Goal: Task Accomplishment & Management: Use online tool/utility

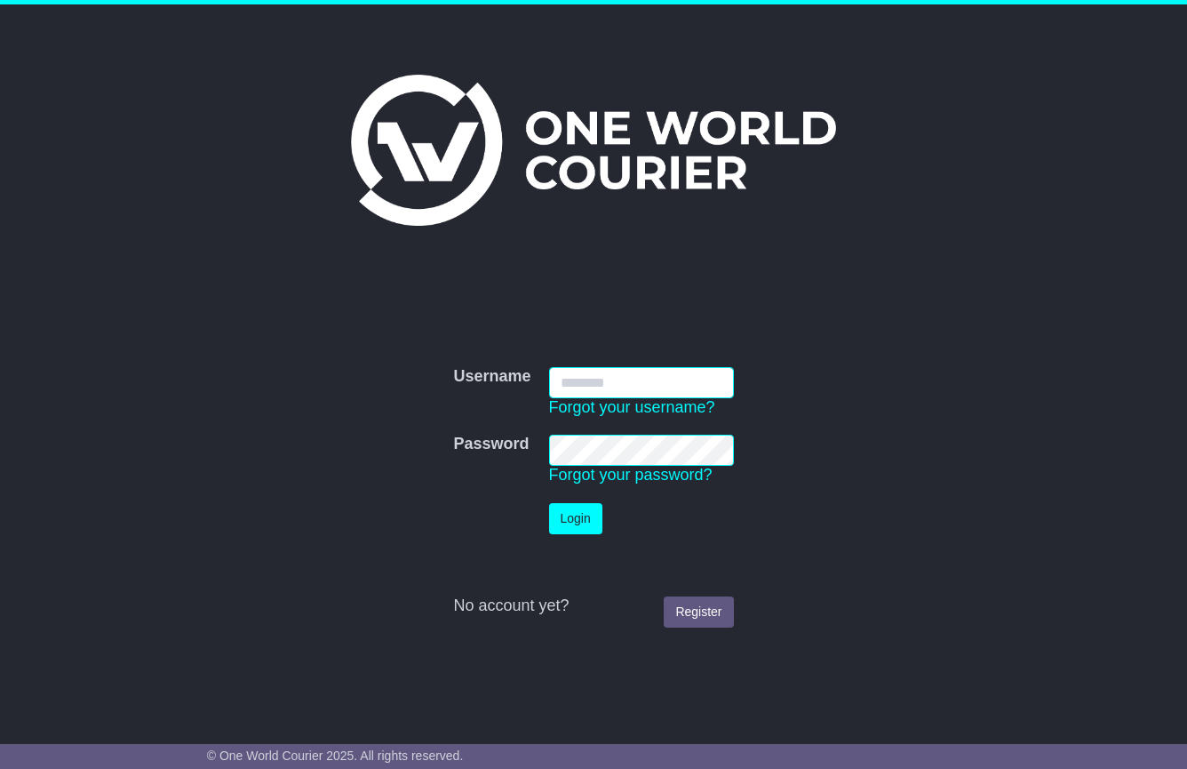
type input "**********"
click at [576, 518] on button "Login" at bounding box center [575, 518] width 53 height 31
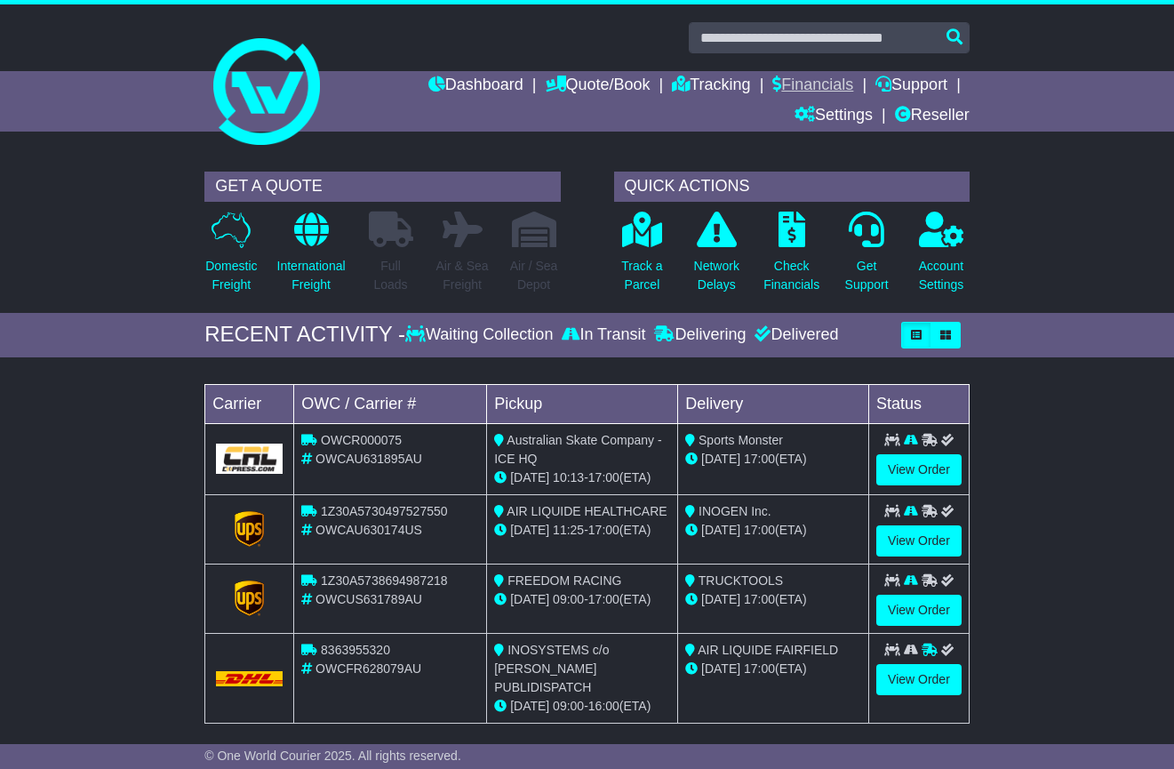
click at [772, 79] on link "Financials" at bounding box center [812, 86] width 81 height 30
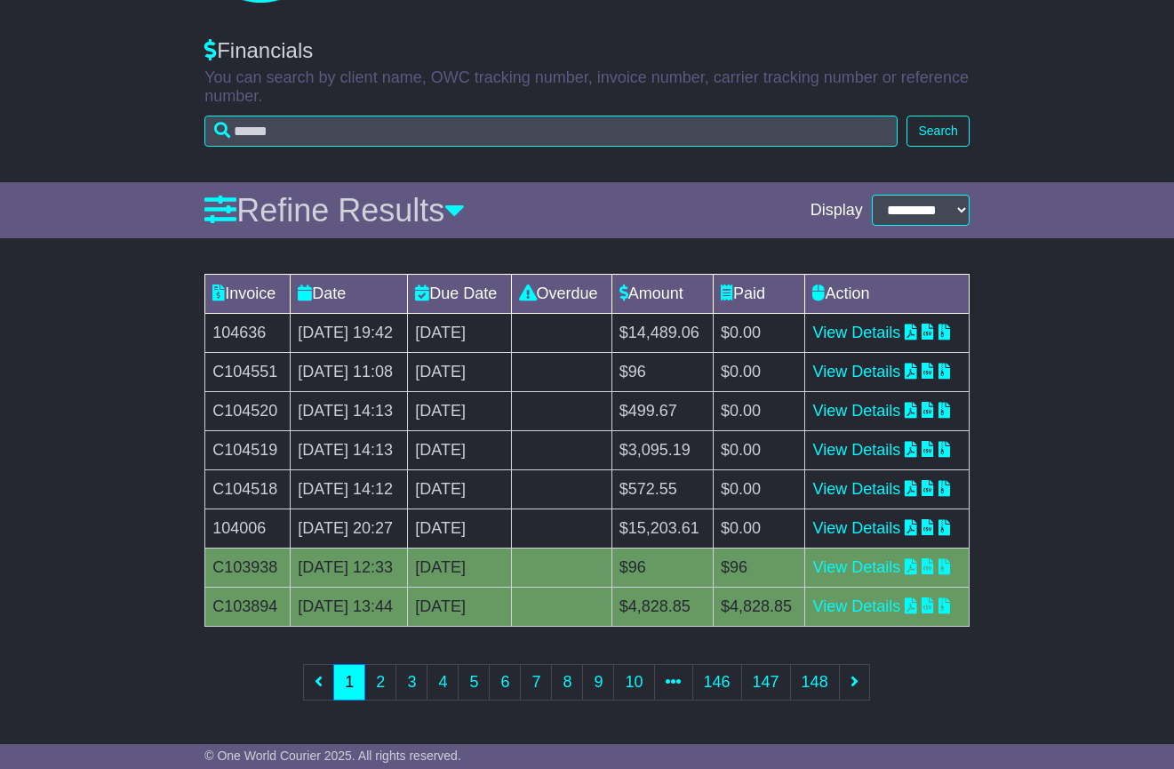
scroll to position [355, 0]
click at [375, 685] on link "2" at bounding box center [380, 682] width 32 height 36
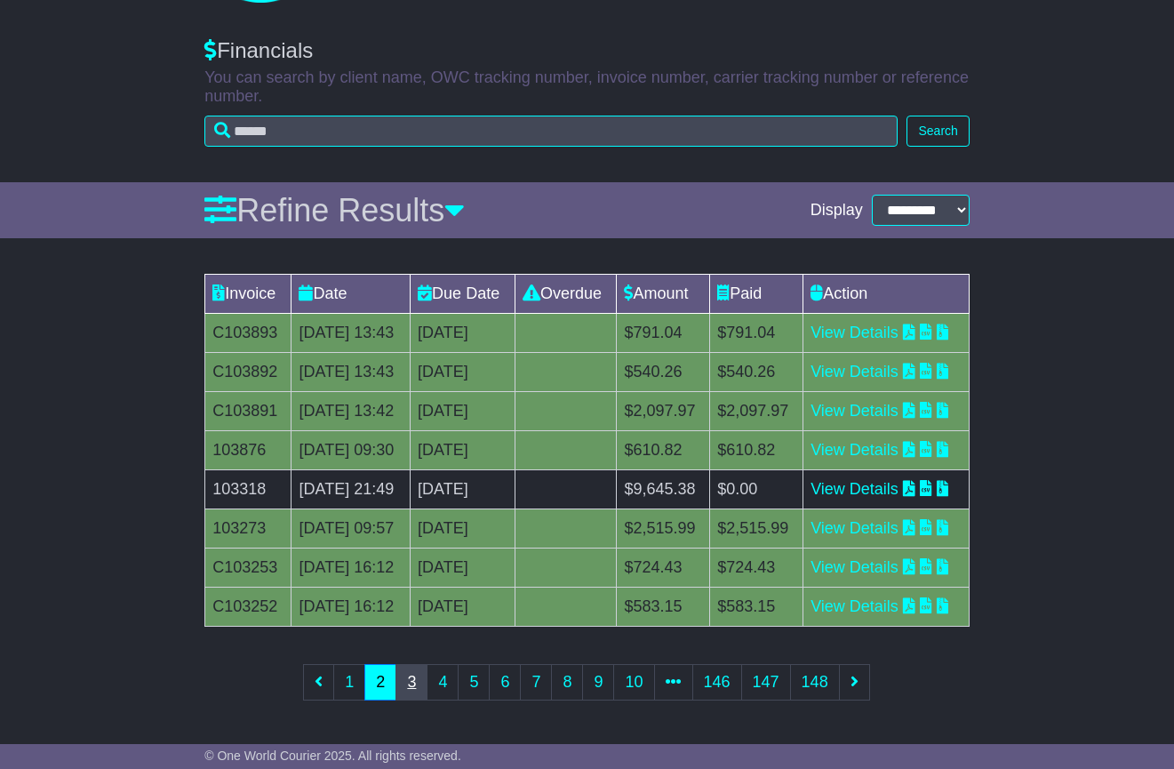
click at [417, 688] on link "3" at bounding box center [411, 682] width 32 height 36
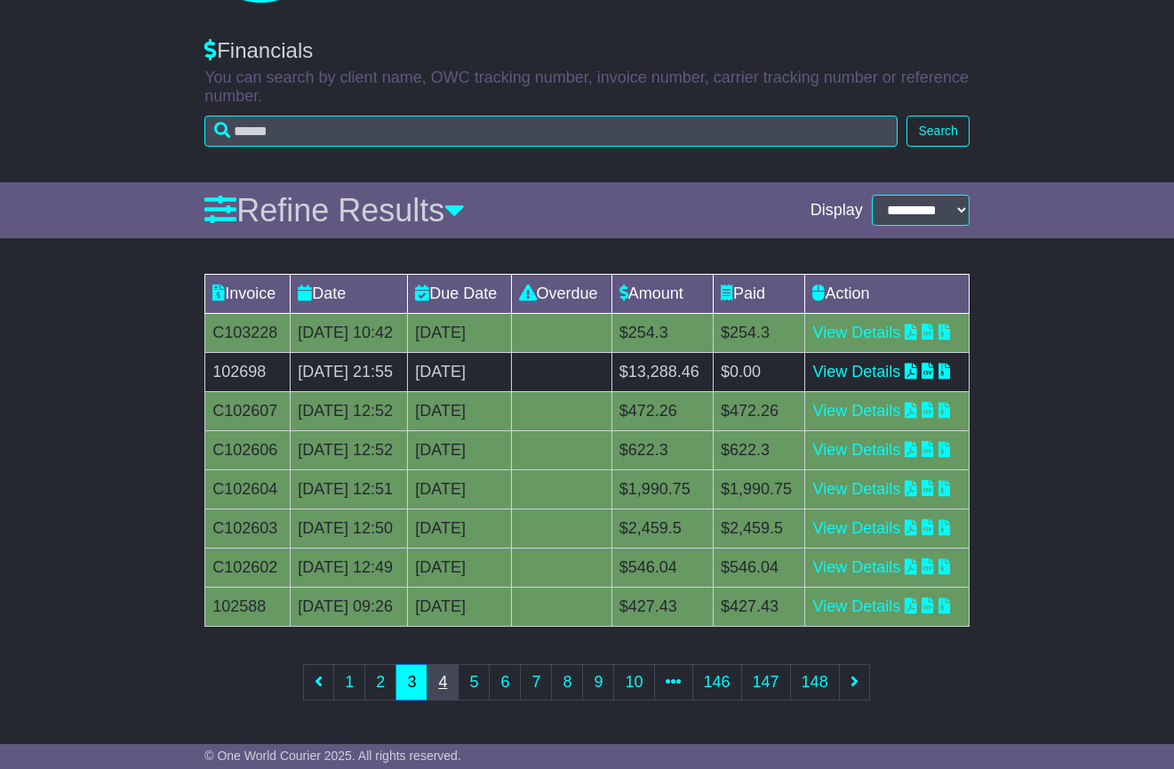
click at [445, 679] on link "4" at bounding box center [443, 682] width 32 height 36
click at [487, 680] on link "5" at bounding box center [474, 682] width 32 height 36
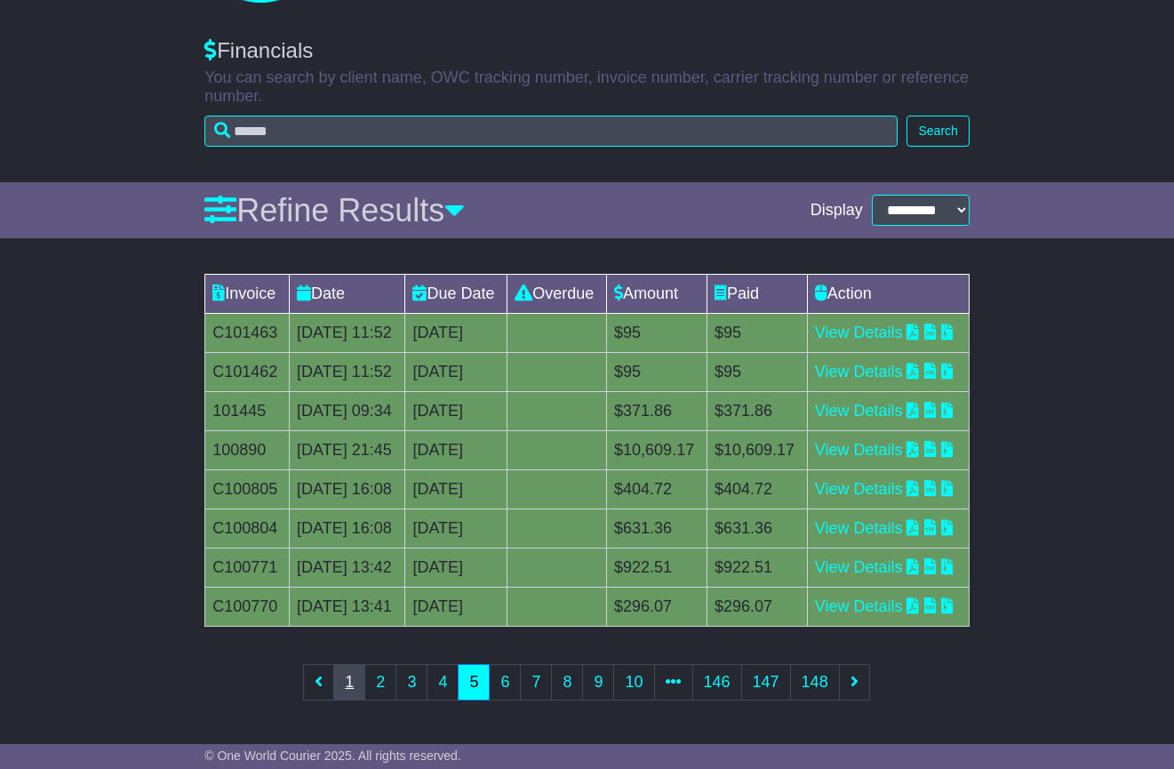
click at [362, 691] on link "1" at bounding box center [349, 682] width 32 height 36
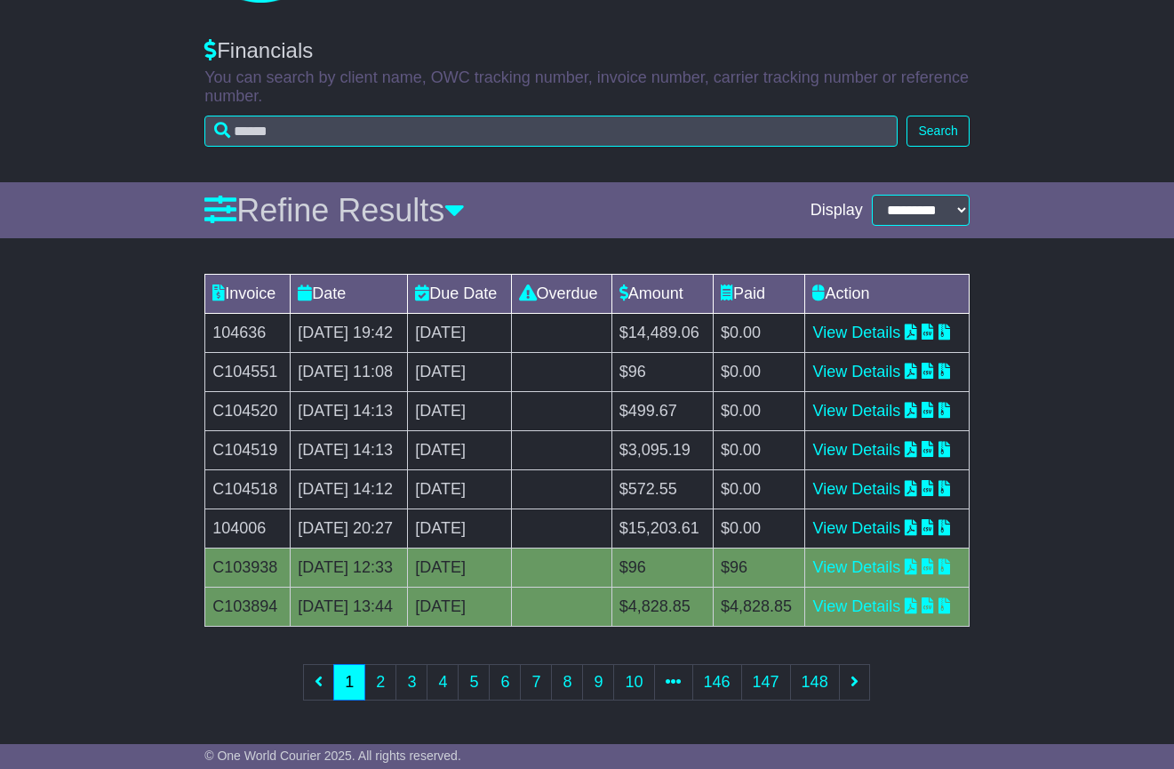
scroll to position [0, 0]
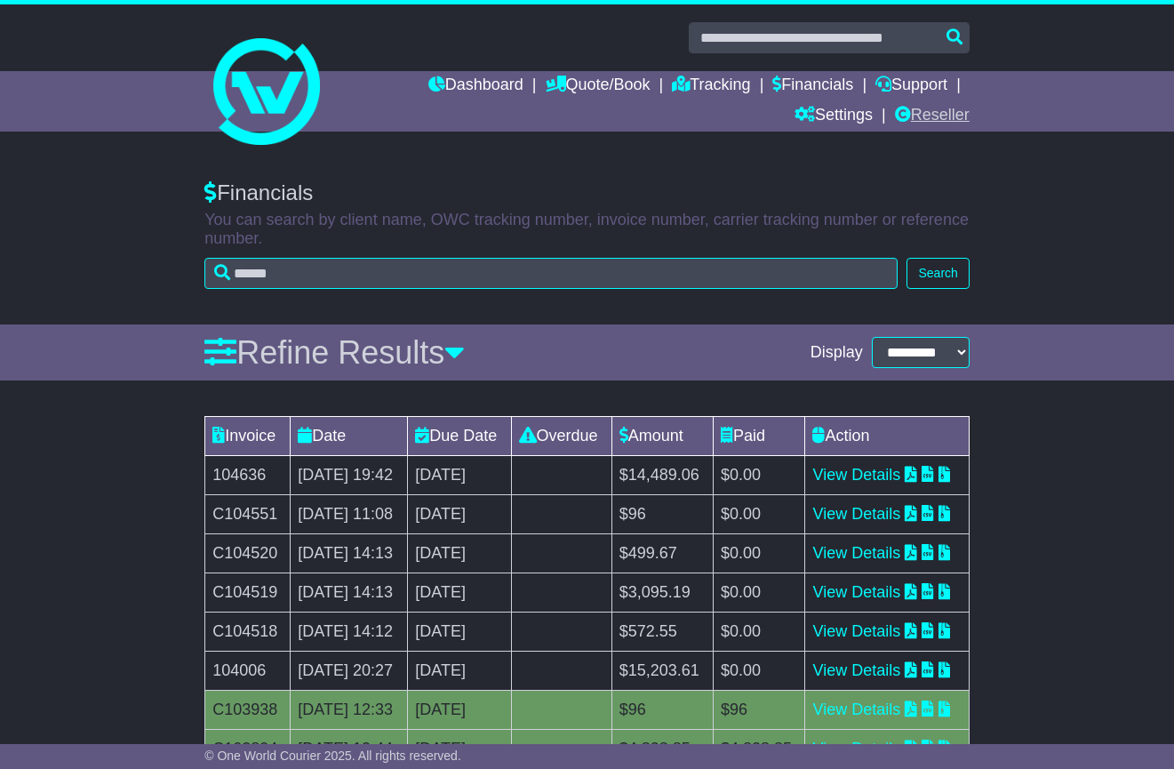
click at [920, 106] on link "Reseller" at bounding box center [932, 116] width 75 height 30
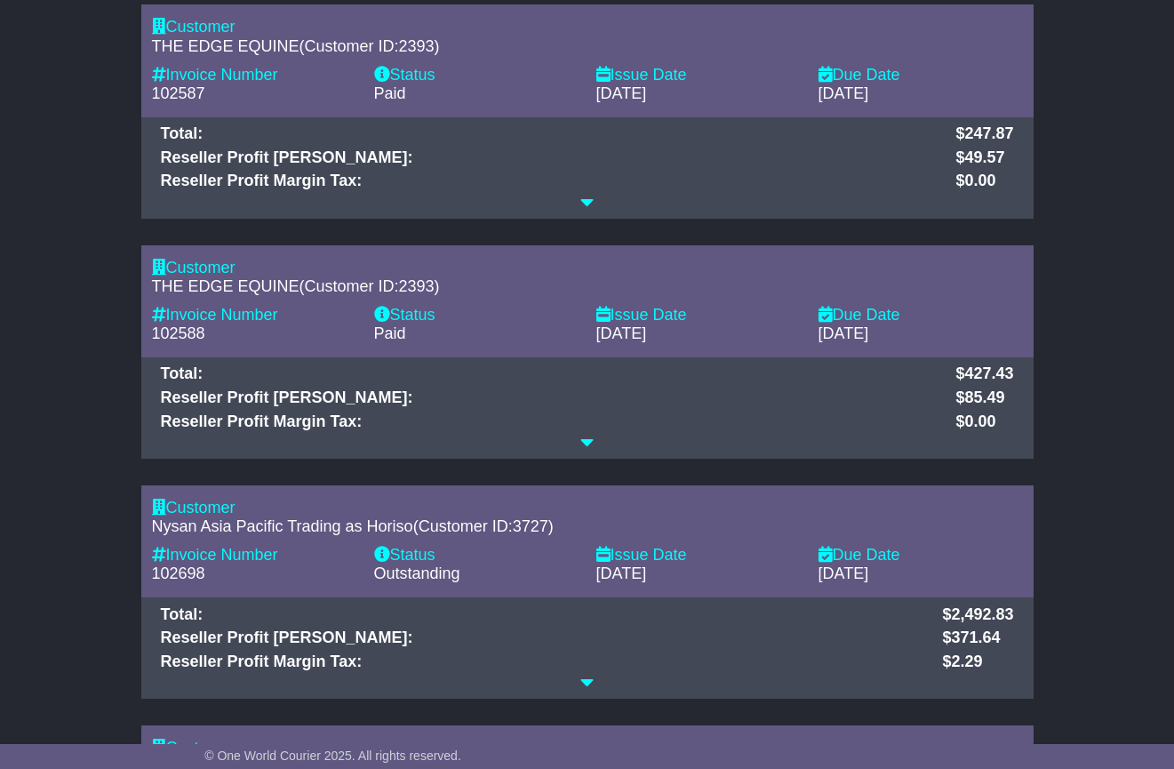
scroll to position [204, 0]
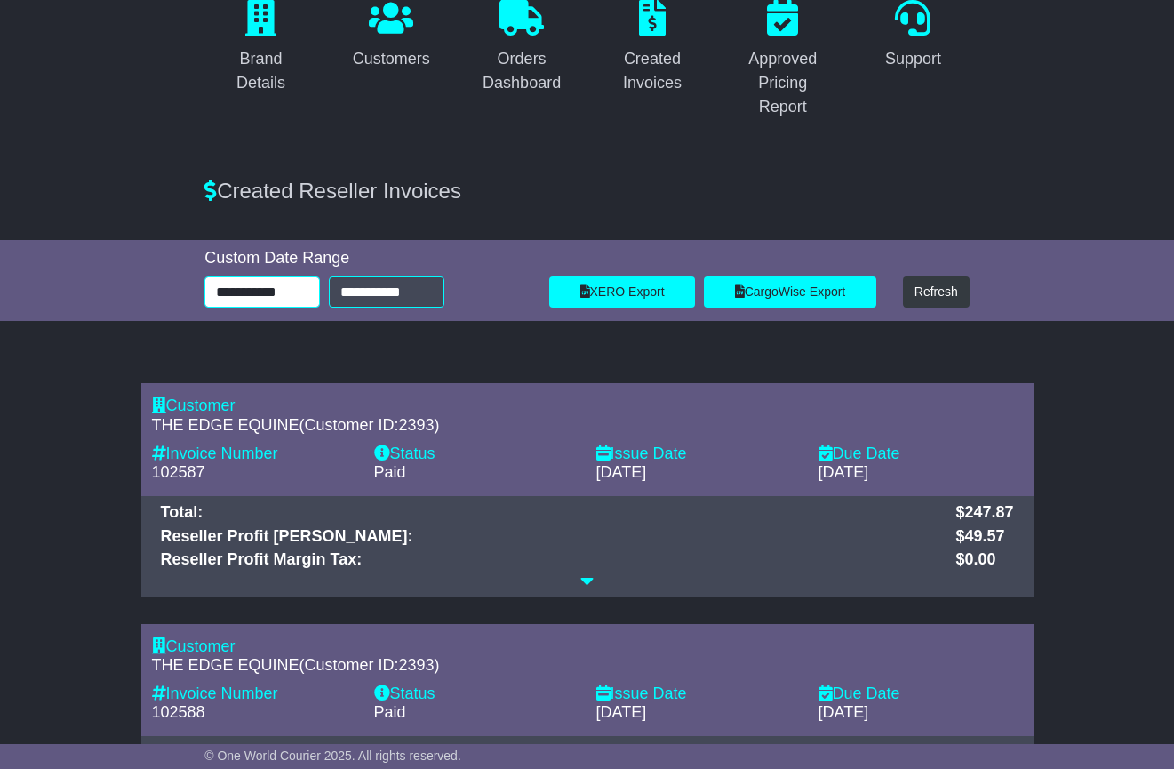
click at [255, 286] on input "**********" at bounding box center [262, 291] width 116 height 31
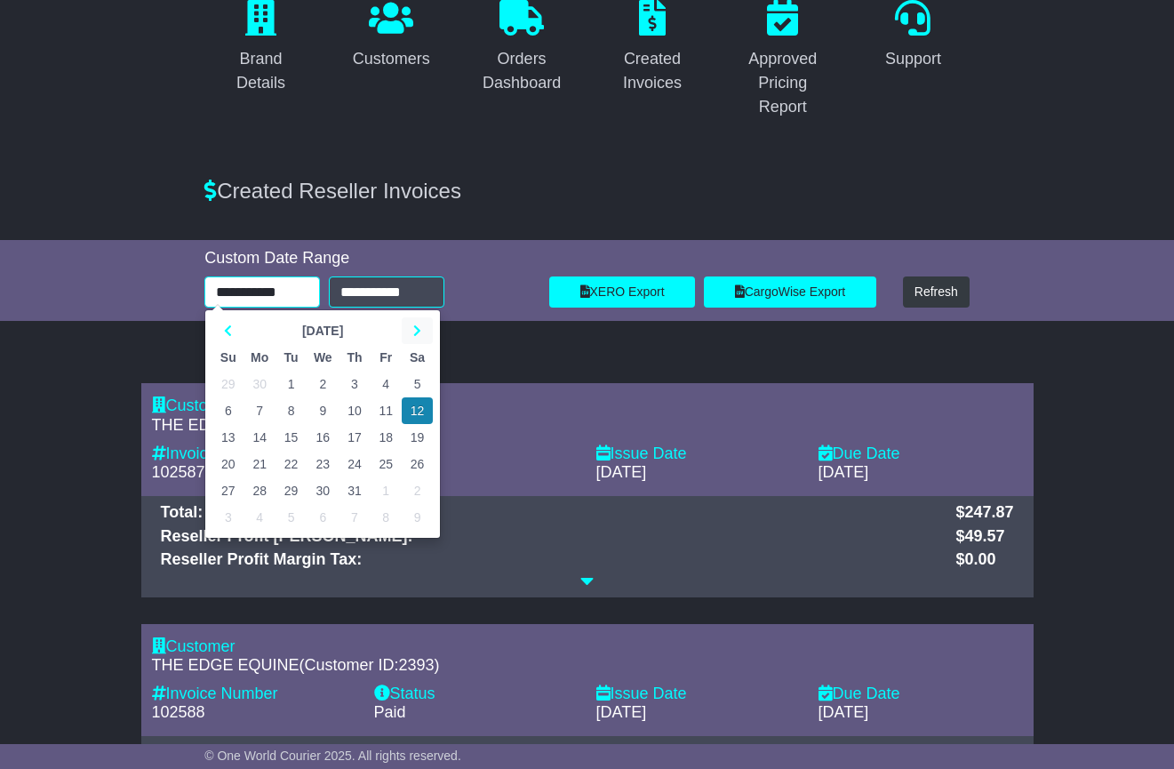
click at [417, 331] on icon at bounding box center [417, 330] width 8 height 12
click at [233, 407] on td "3" at bounding box center [227, 410] width 31 height 27
type input "**********"
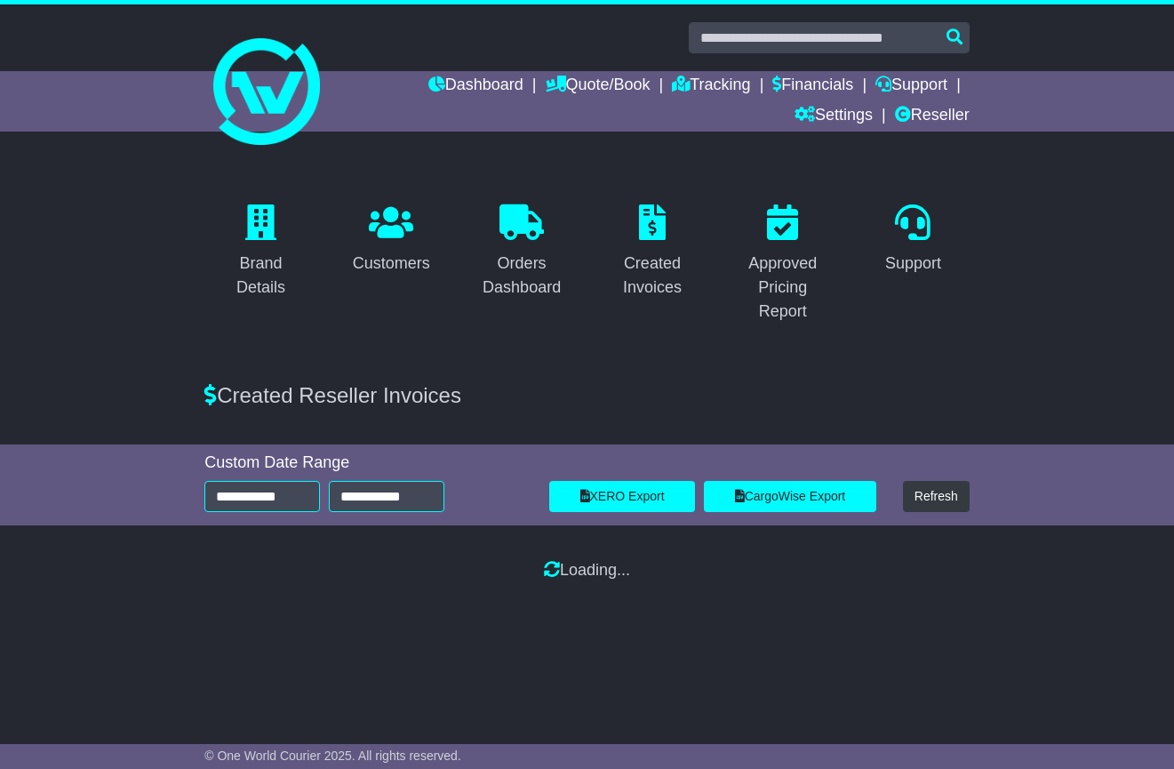
scroll to position [0, 0]
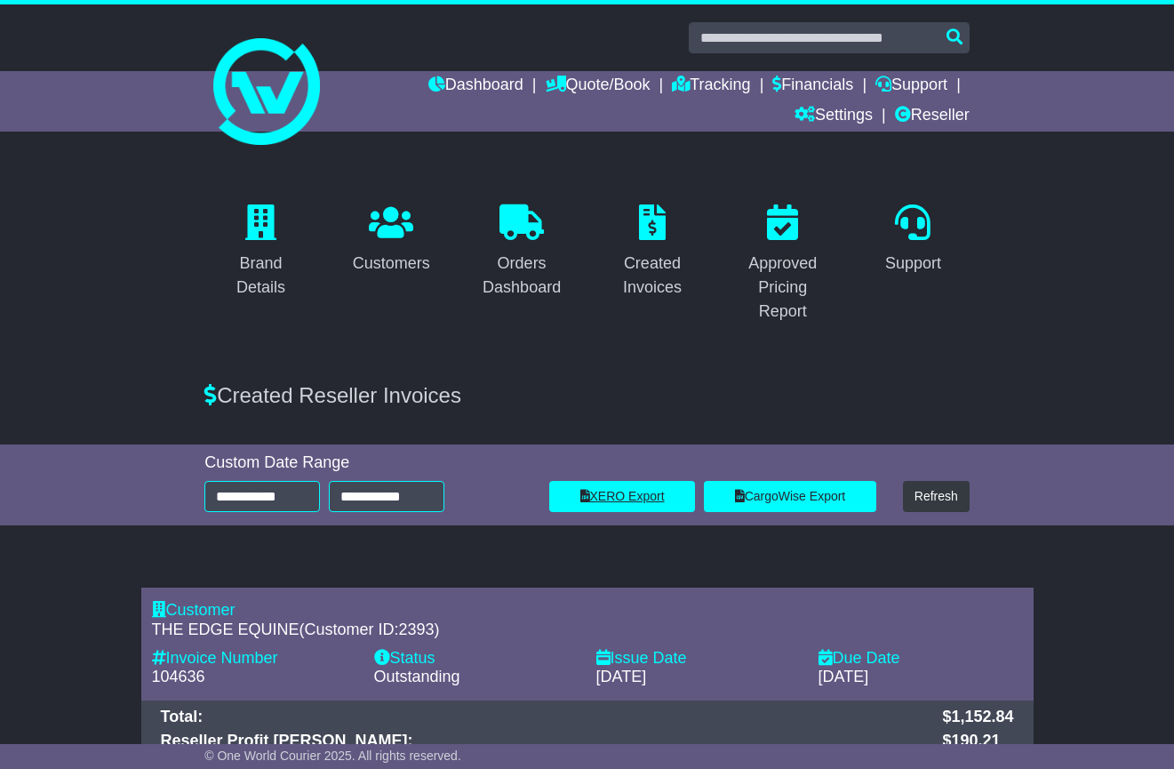
click at [632, 506] on link "XERO Export" at bounding box center [622, 496] width 146 height 31
click at [1057, 282] on div "Brand Details Customers Orders Dashboard Created Invoices Approved Pricing Repo…" at bounding box center [587, 264] width 1174 height 203
